Goal: Task Accomplishment & Management: Manage account settings

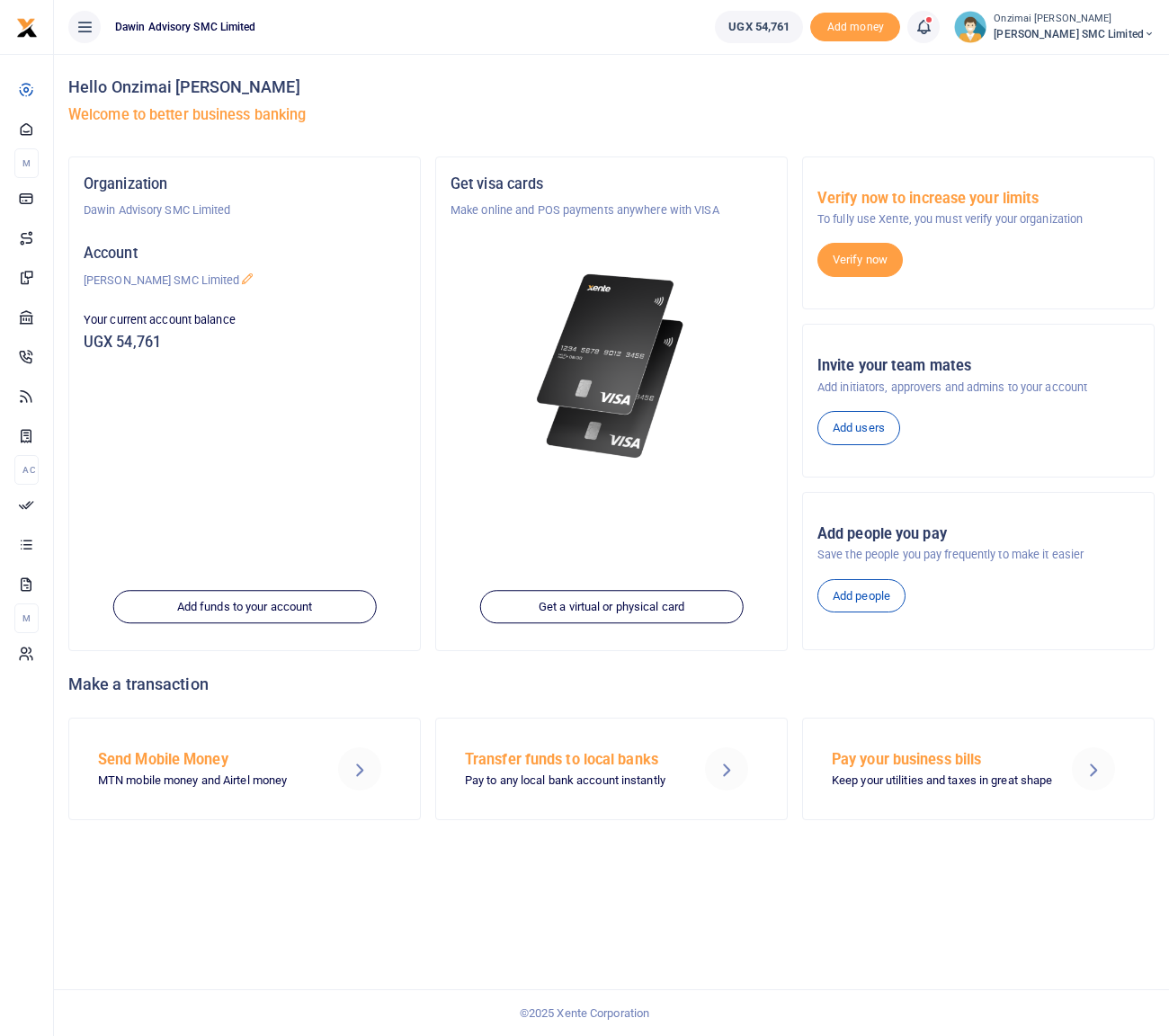
click at [927, 32] on icon at bounding box center [923, 26] width 18 height 20
click at [820, 115] on h6 "Transactions to act upon" at bounding box center [824, 118] width 200 height 14
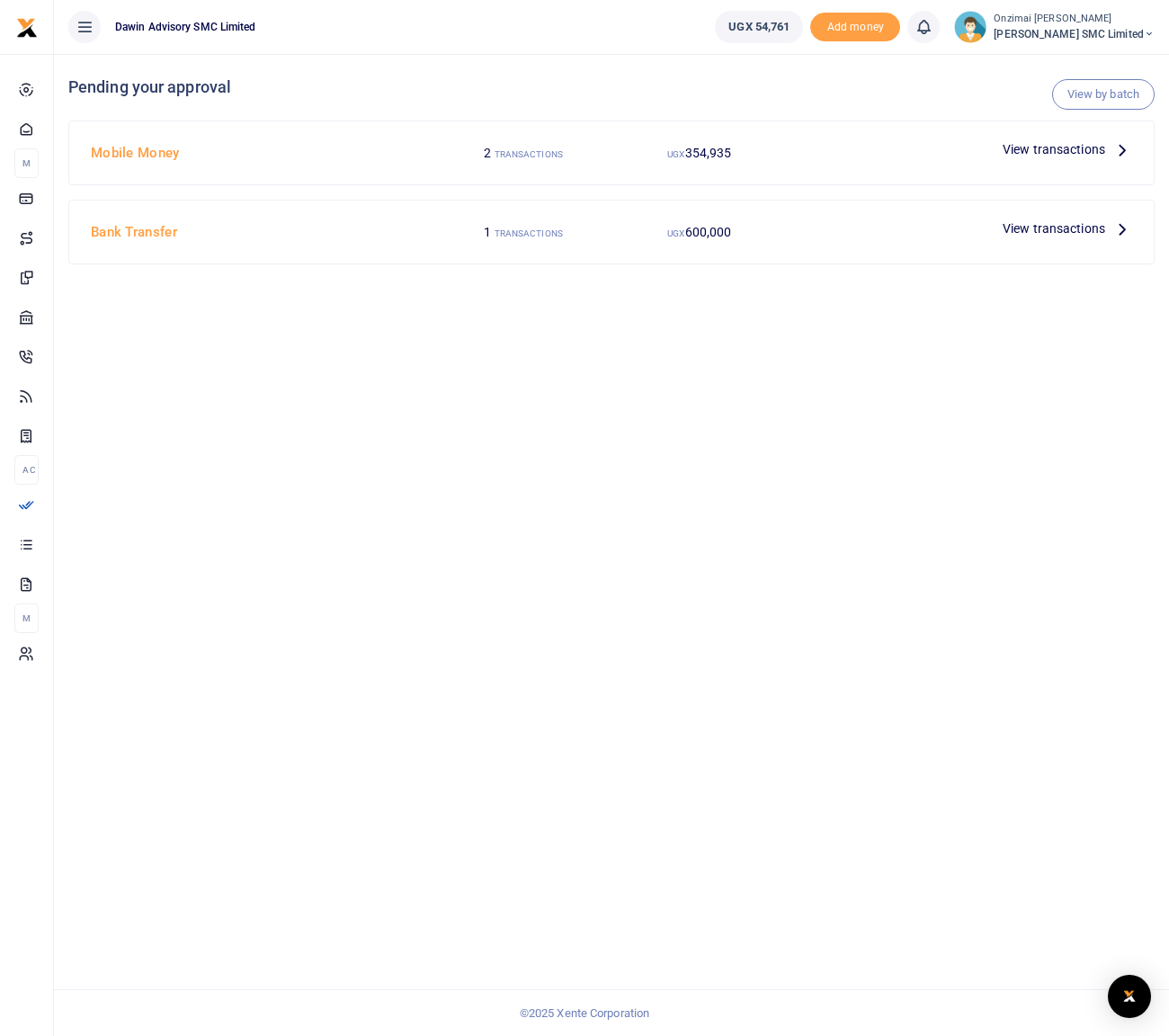
click at [1042, 153] on span "View transactions" at bounding box center [1054, 149] width 102 height 20
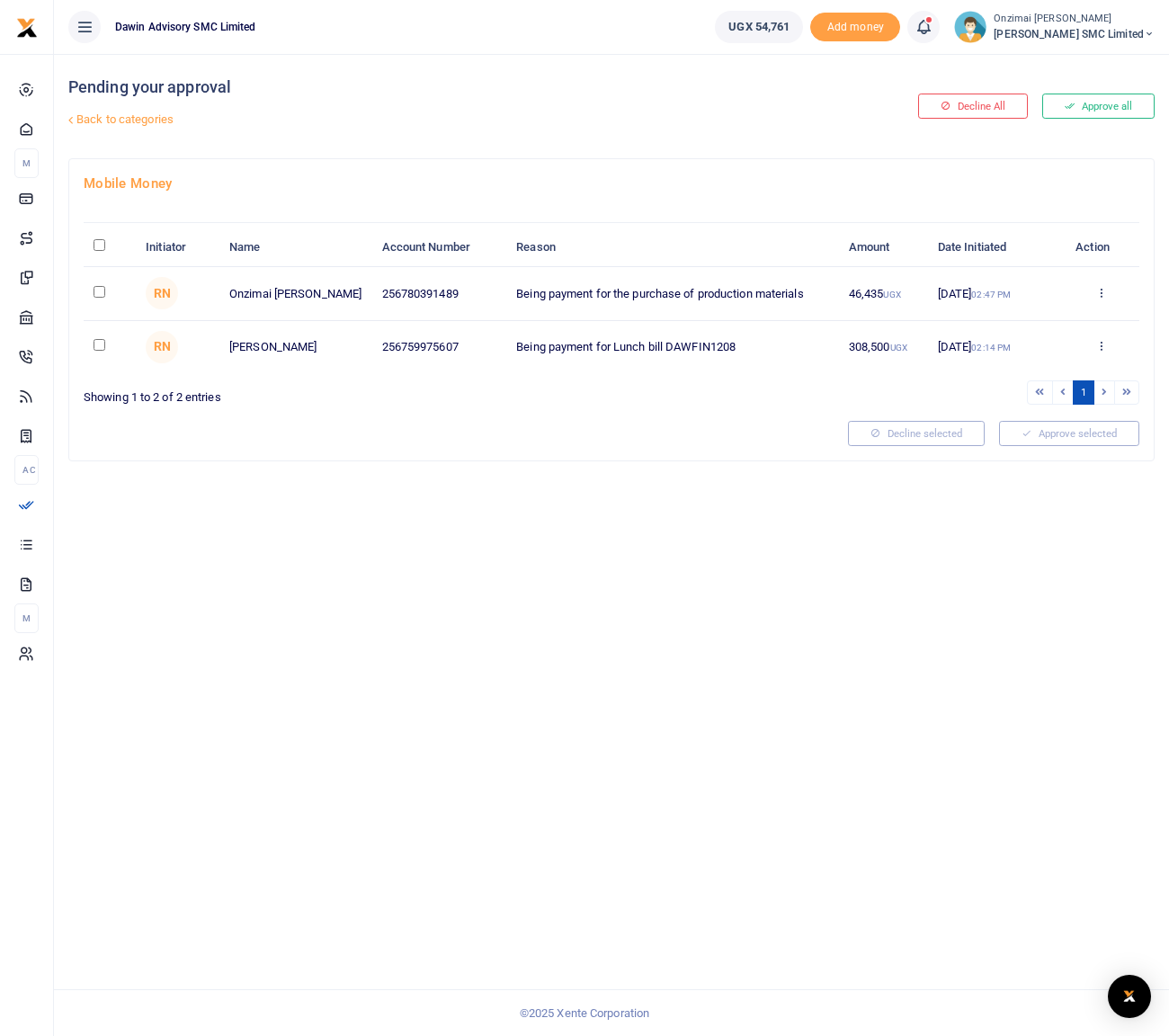
click at [97, 345] on input "checkbox" at bounding box center [99, 345] width 11 height 11
checkbox input "true"
click at [98, 293] on input "checkbox" at bounding box center [99, 292] width 11 height 11
checkbox input "true"
click at [97, 346] on input "checkbox" at bounding box center [99, 345] width 11 height 11
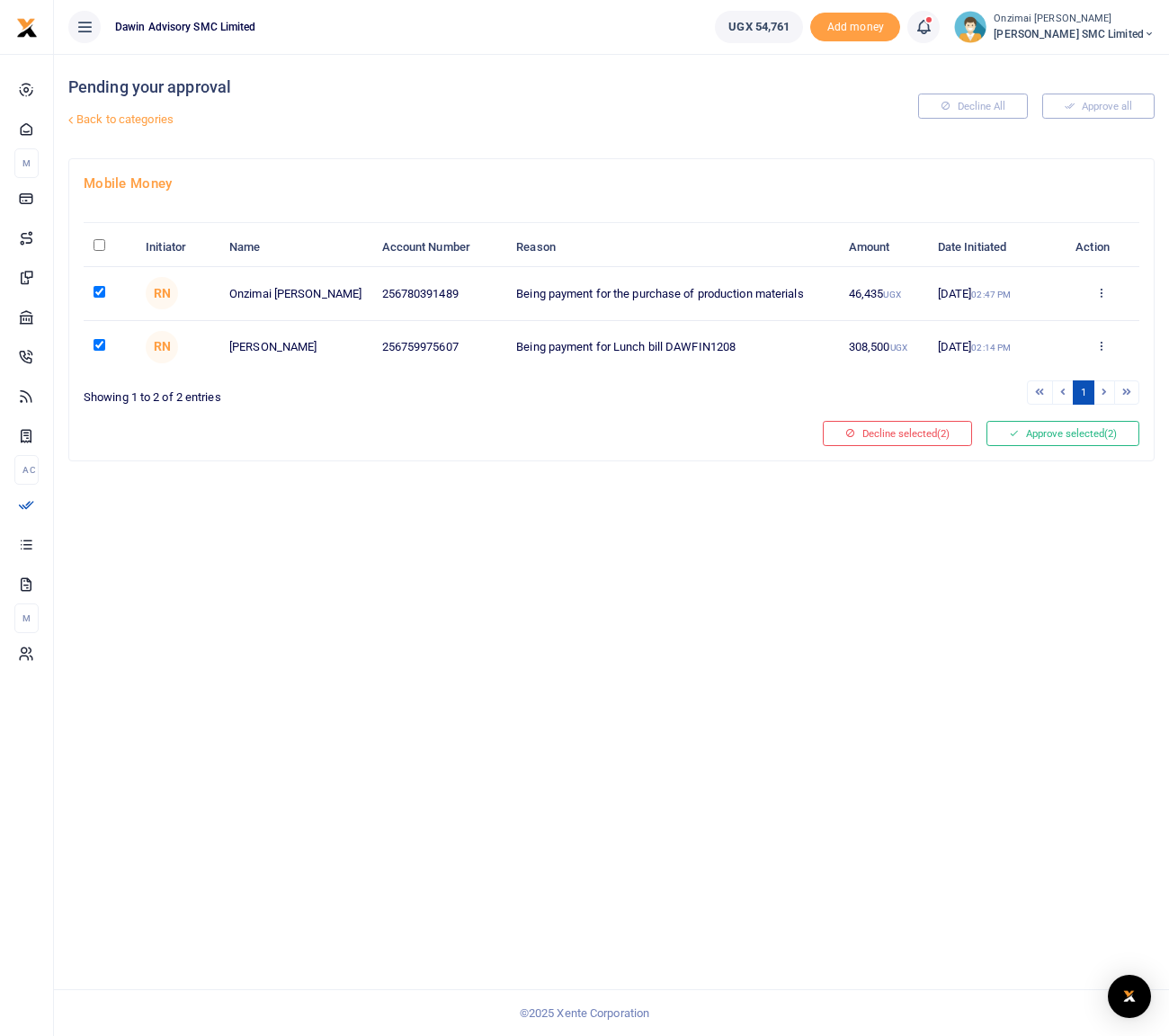
checkbox input "false"
click at [1020, 430] on button "Approve selected (1)" at bounding box center [1062, 433] width 153 height 25
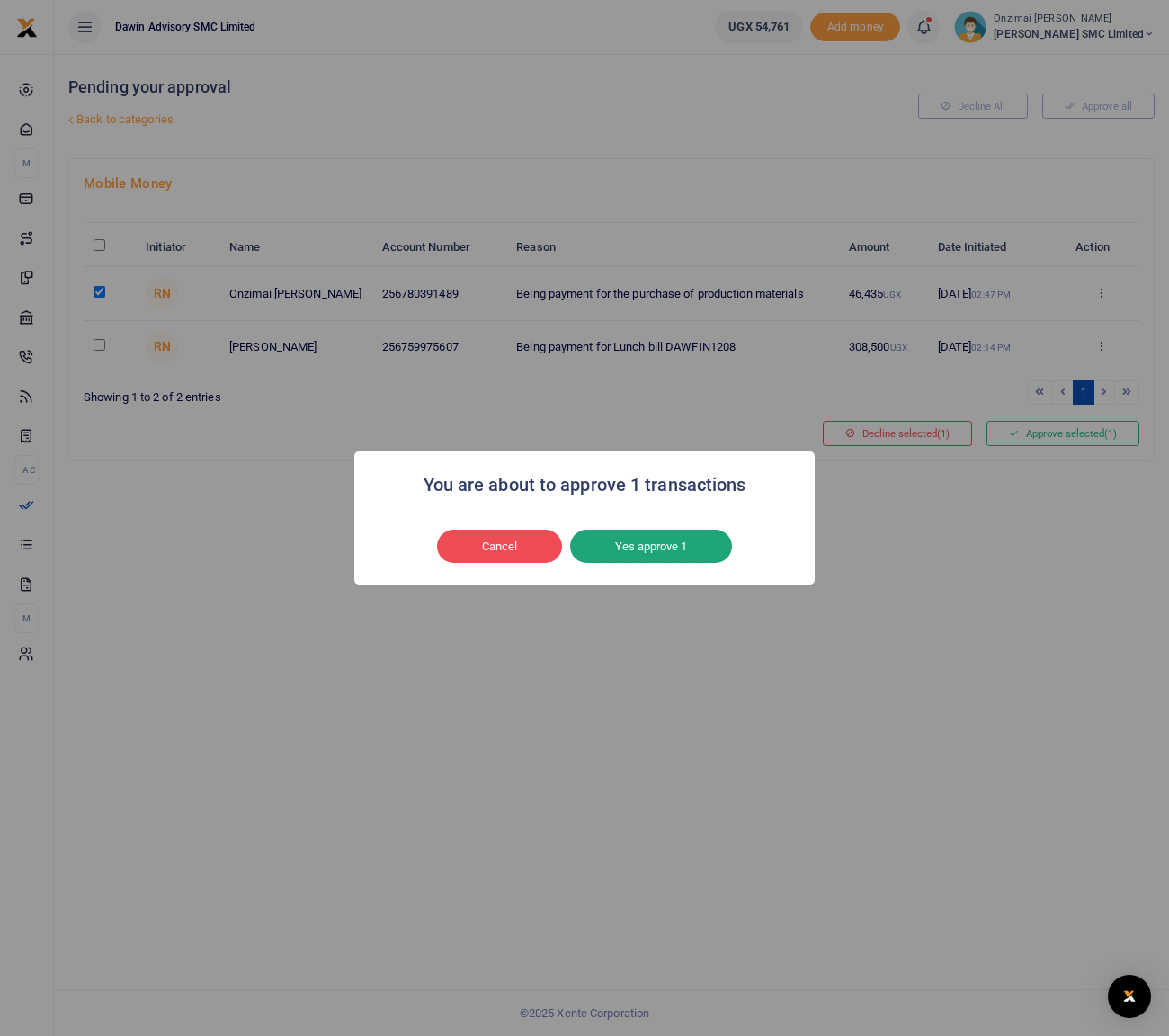
click at [679, 546] on button "Yes approve 1" at bounding box center [651, 547] width 162 height 34
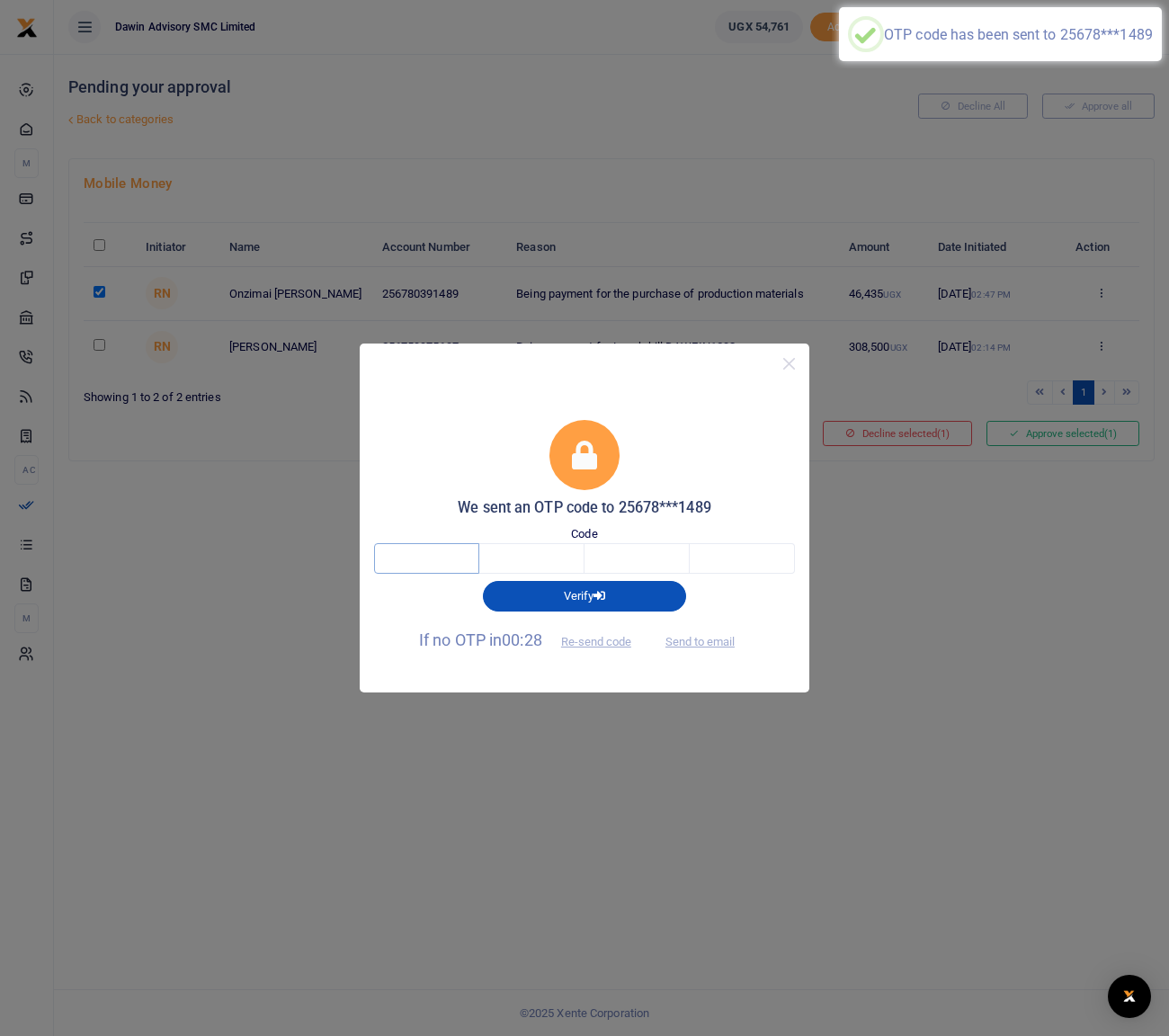
click at [401, 558] on input "text" at bounding box center [427, 558] width 105 height 31
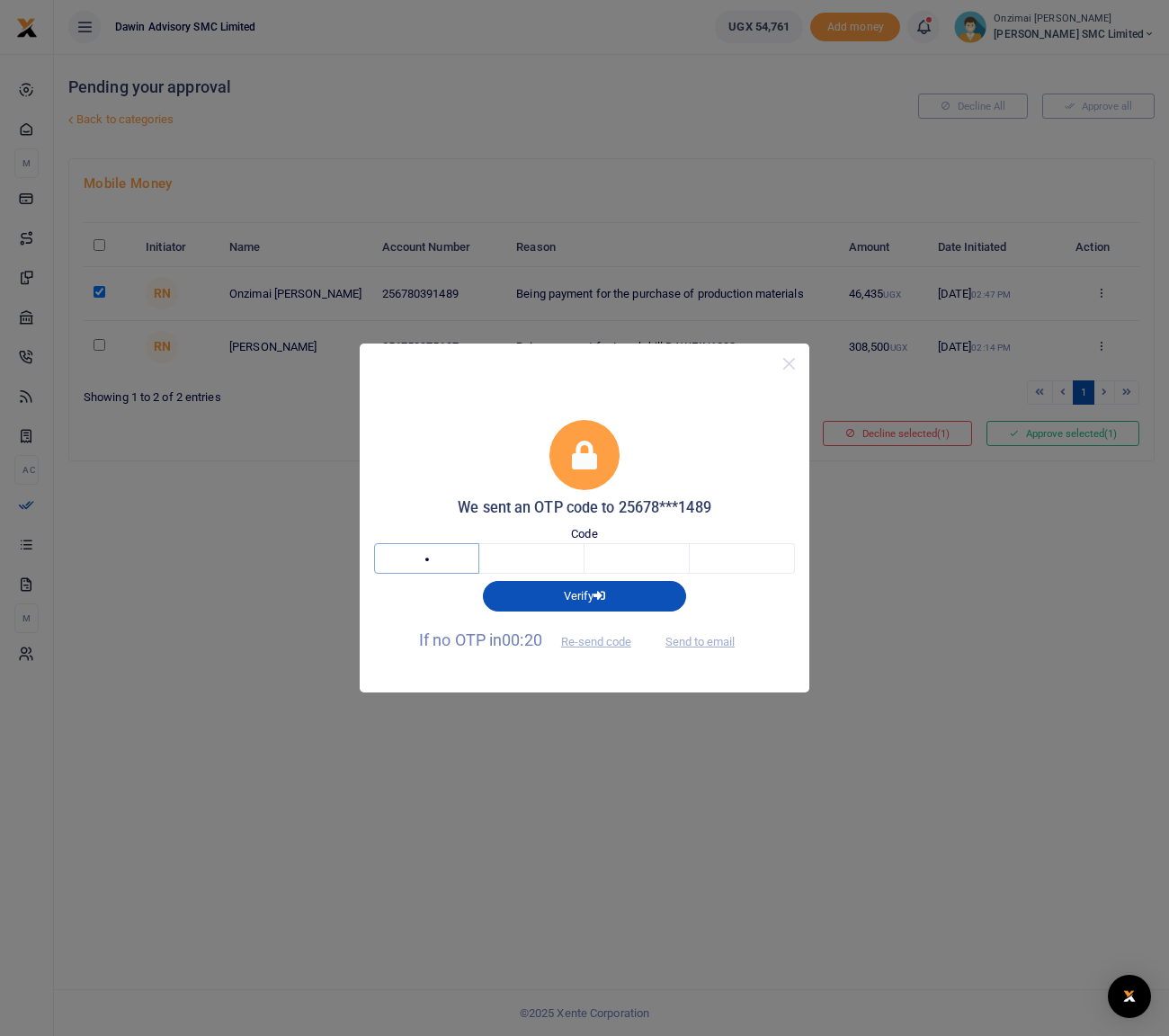
type input "7"
type input "9"
type input "2"
type input "7"
type input "9"
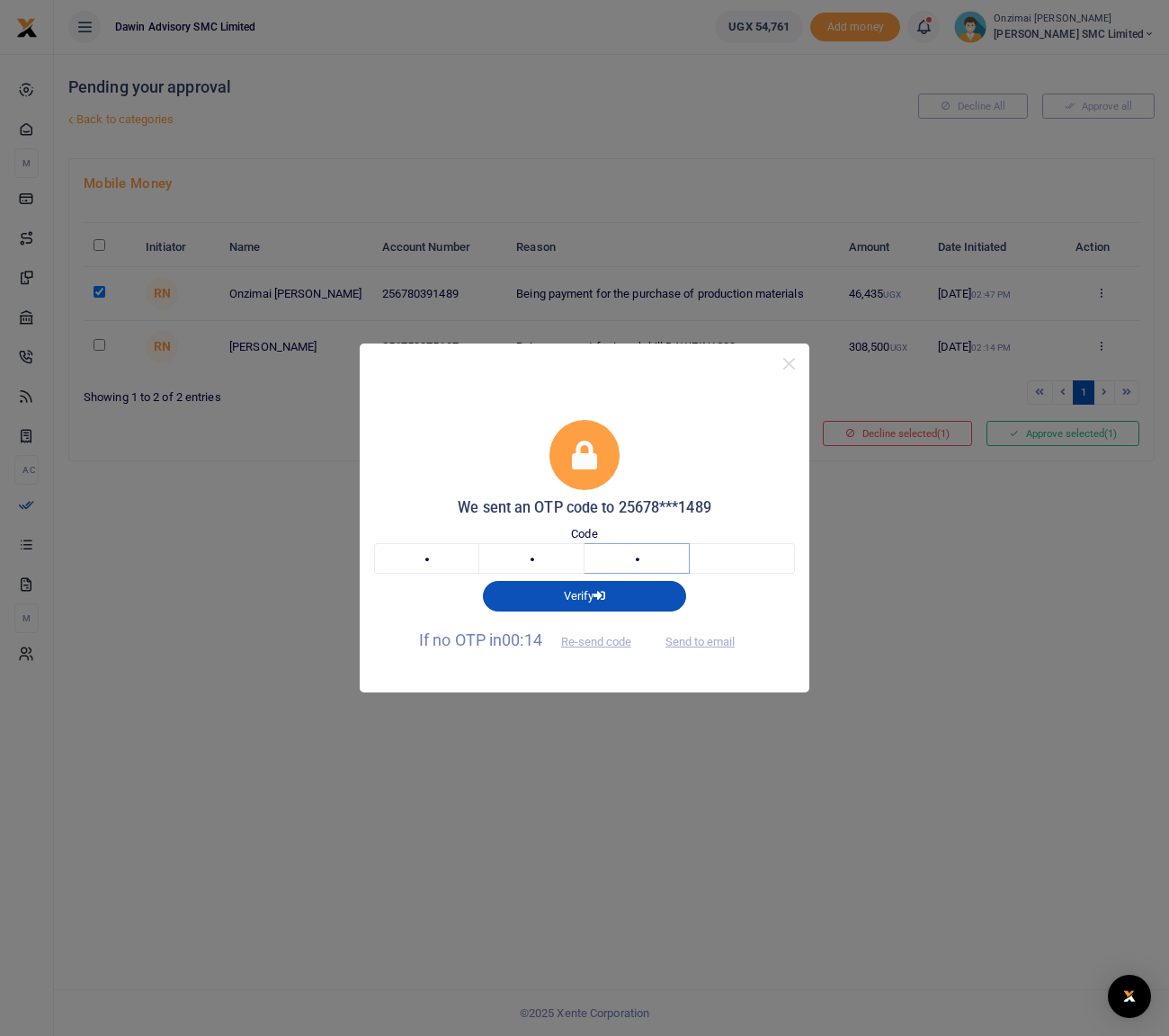
type input "2"
type input "9"
type input "8"
type input "0"
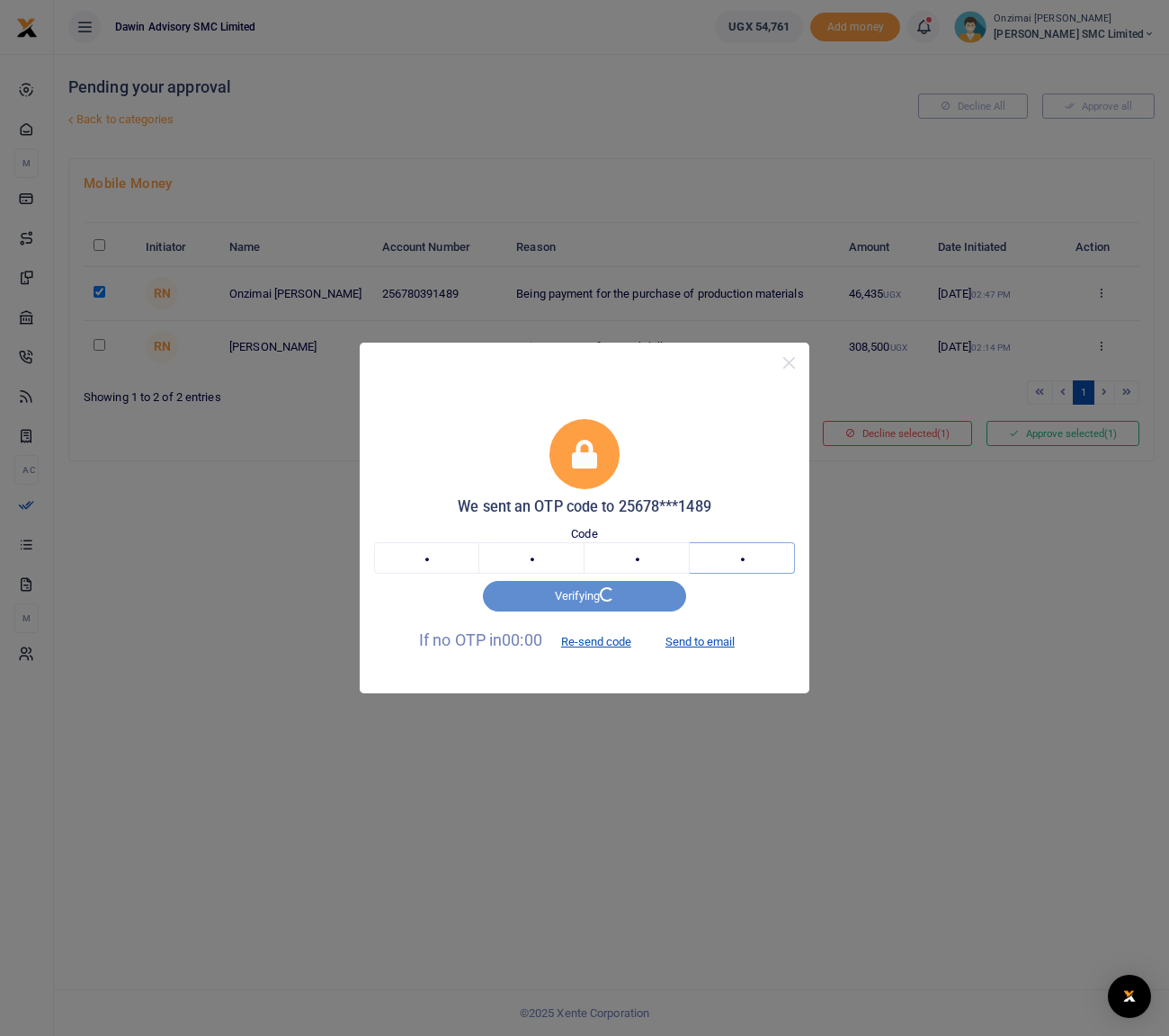
type input "7"
